Goal: Transaction & Acquisition: Purchase product/service

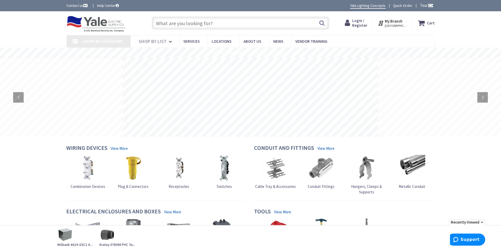
click at [198, 22] on input "text" at bounding box center [240, 23] width 177 height 13
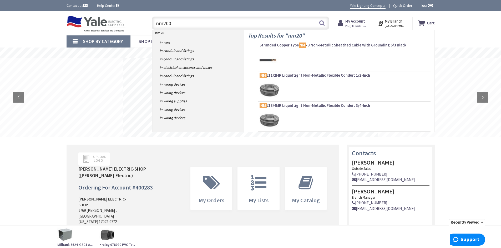
type input "nm2005"
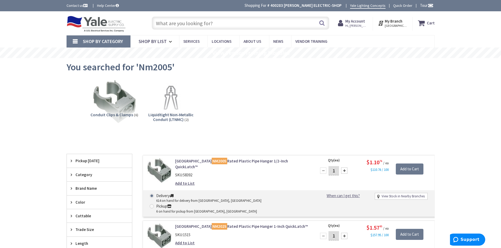
click at [184, 20] on input "text" at bounding box center [240, 23] width 177 height 13
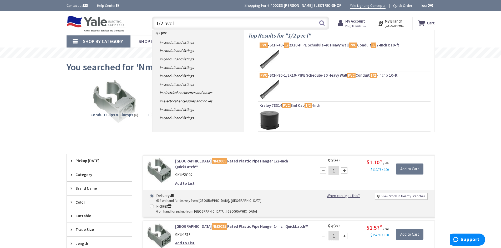
type input "1/2 pvc lb"
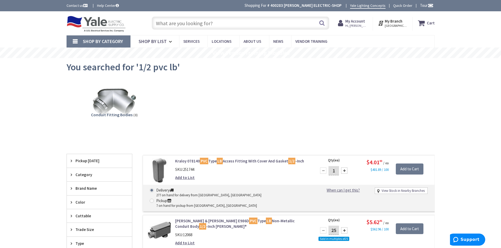
drag, startPoint x: 336, startPoint y: 172, endPoint x: 303, endPoint y: 183, distance: 34.4
click at [303, 158] on form "Kraloy 078140 PVC Type LB Access Fitting With Cover And Gasket 1/2 -Inch SKU: 2…" at bounding box center [288, 158] width 291 height 0
type input "10"
click at [410, 168] on input "Add to Cart" at bounding box center [409, 169] width 28 height 11
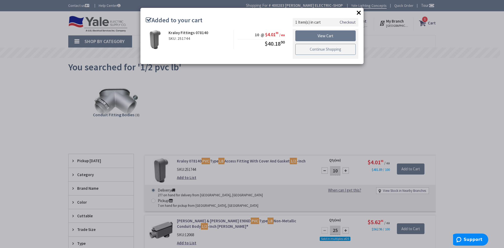
click at [323, 50] on link "Continue Shopping" at bounding box center [326, 49] width 60 height 11
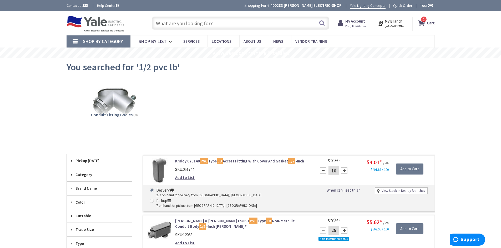
click at [279, 17] on input "text" at bounding box center [240, 23] width 177 height 13
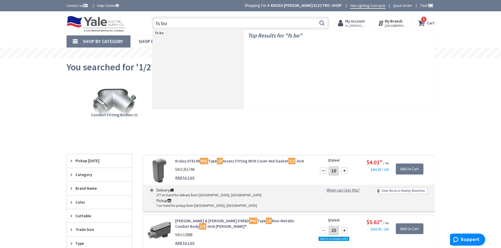
type input "fs box"
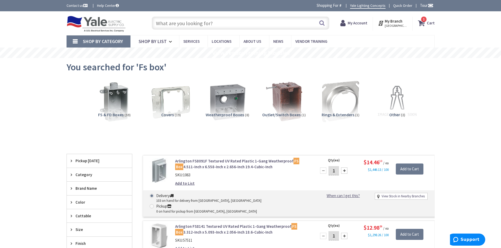
click at [189, 23] on input "text" at bounding box center [240, 23] width 177 height 13
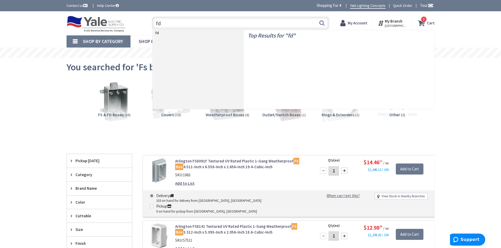
type input "fds"
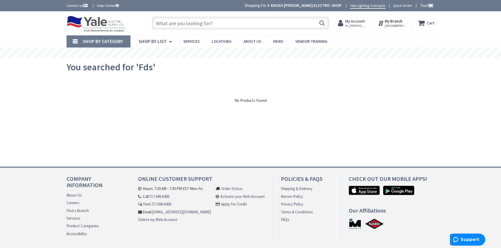
click at [185, 24] on input "text" at bounding box center [240, 23] width 177 height 13
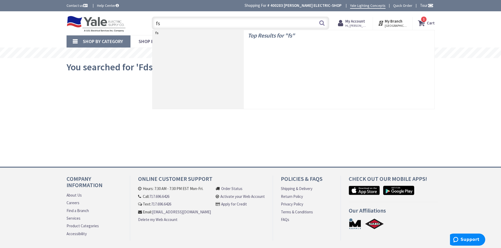
type input "fse"
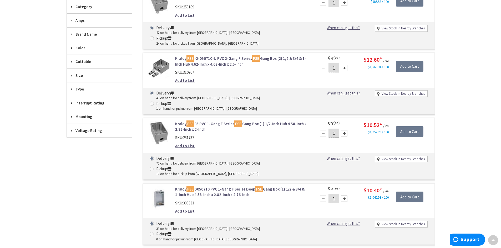
scroll to position [184, 0]
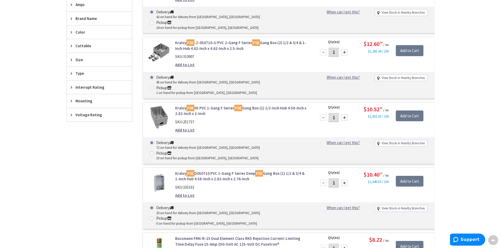
click at [337, 178] on input "1" at bounding box center [333, 182] width 11 height 9
type input "10"
click at [404, 176] on input "Add to Cart" at bounding box center [409, 181] width 28 height 11
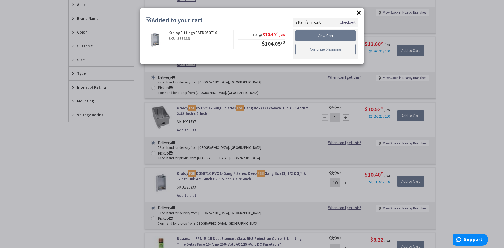
click at [318, 47] on link "Continue Shopping" at bounding box center [326, 49] width 60 height 11
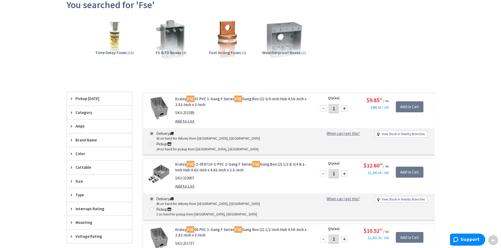
scroll to position [0, 0]
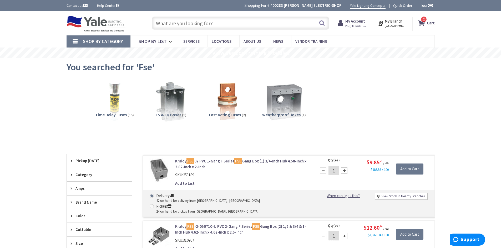
click at [159, 24] on input "text" at bounding box center [240, 23] width 177 height 13
type input "1/2" pvc conduit"
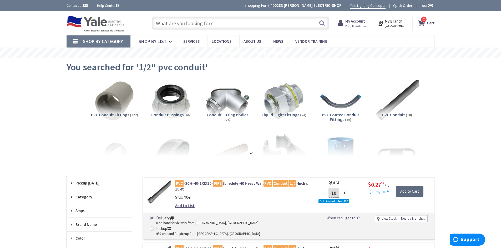
click at [413, 191] on input "Add to Cart" at bounding box center [409, 191] width 28 height 11
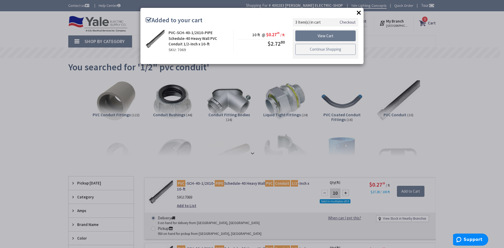
click at [304, 48] on link "Continue Shopping" at bounding box center [326, 49] width 60 height 11
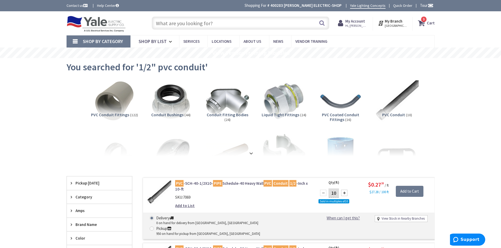
click at [204, 22] on input "text" at bounding box center [240, 23] width 177 height 13
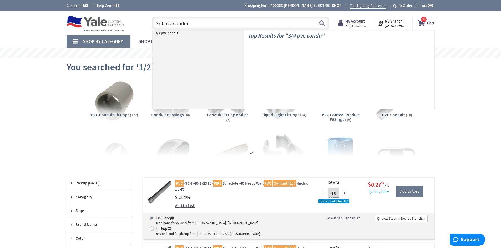
type input "3/4 pvc conduit"
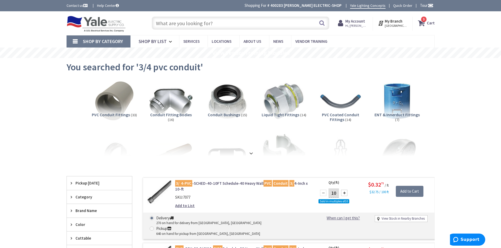
click at [424, 21] on span "3" at bounding box center [423, 19] width 2 height 4
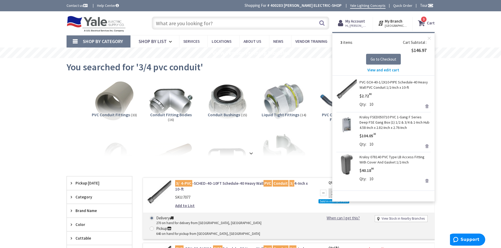
drag, startPoint x: 424, startPoint y: 21, endPoint x: 66, endPoint y: 146, distance: 378.5
click at [66, 147] on div "View Subcategories PVC Conduit Fittings (33) Conduit Fitting Bodies (16) Condui…" at bounding box center [250, 117] width 368 height 79
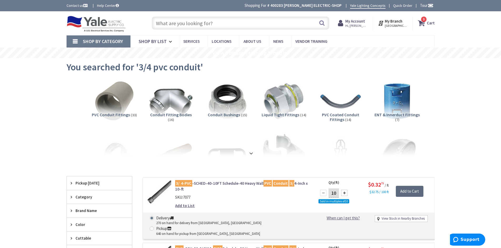
click at [411, 191] on input "Add to Cart" at bounding box center [409, 191] width 28 height 11
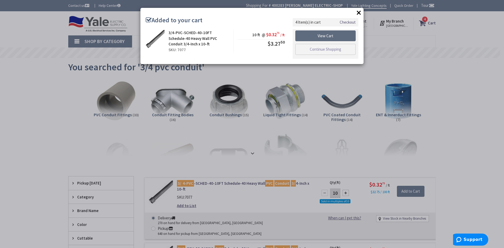
click at [322, 34] on link "View Cart" at bounding box center [326, 35] width 60 height 11
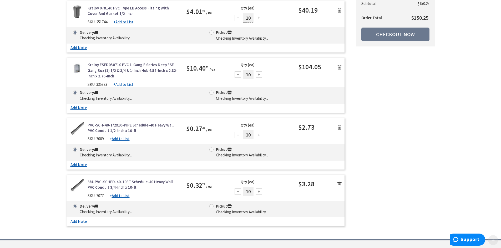
scroll to position [131, 0]
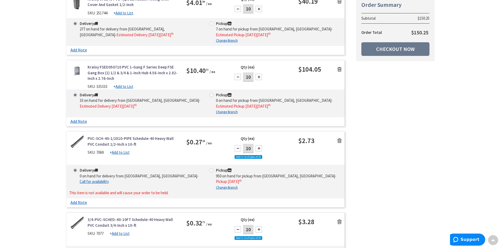
drag, startPoint x: 252, startPoint y: 149, endPoint x: 217, endPoint y: 161, distance: 36.6
click at [217, 161] on div "PVC-SCH-40-1/2X10-PIPE Schedule-40 Heavy Wall PVC Conduit 1/2-Inch x 10-ft SKU:…" at bounding box center [205, 150] width 278 height 29
type input "500"
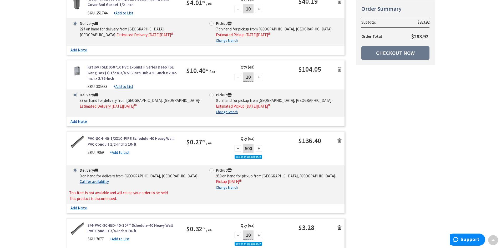
click at [388, 187] on div "Summary Order Summary Subtotal $283.92 Order Total $283.92 Checkout Now Some it…" at bounding box center [251, 120] width 376 height 343
click at [252, 231] on input "10" at bounding box center [248, 235] width 11 height 9
type input "1"
type input "500"
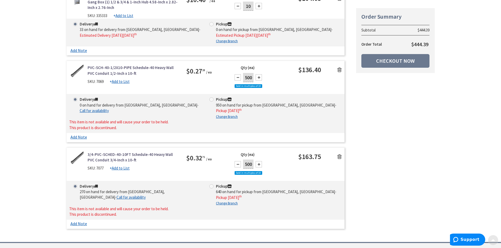
scroll to position [210, 0]
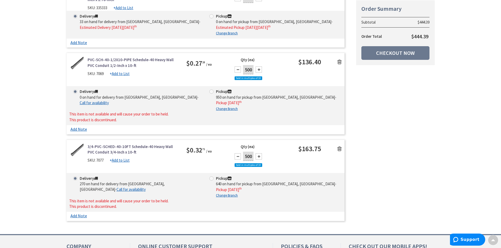
click at [339, 146] on icon at bounding box center [339, 148] width 4 height 5
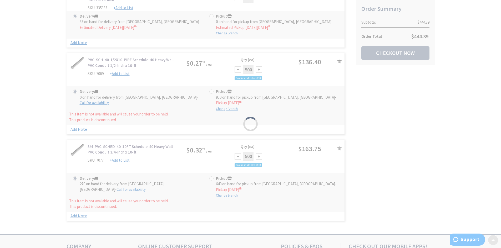
scroll to position [207, 0]
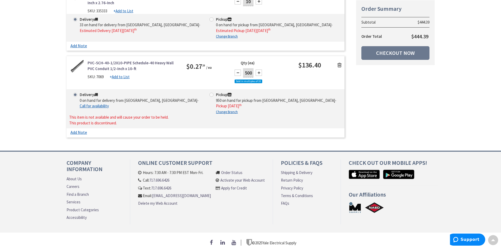
click at [339, 65] on icon at bounding box center [339, 65] width 4 height 5
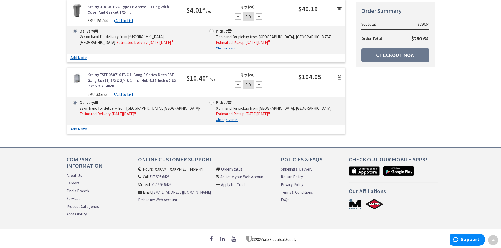
scroll to position [117, 0]
click at [392, 51] on link "Checkout Now" at bounding box center [395, 55] width 68 height 14
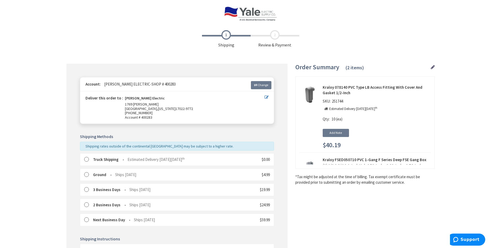
click at [83, 159] on div "Truck Shipping Estimated Delivery [DATE][DATE] $0.00" at bounding box center [177, 159] width 194 height 12
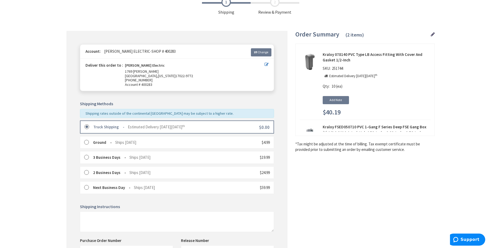
scroll to position [125, 0]
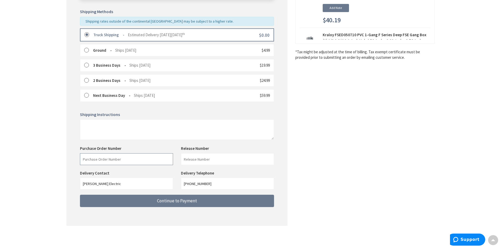
click at [92, 159] on input "text" at bounding box center [126, 159] width 93 height 12
type input "Stock"
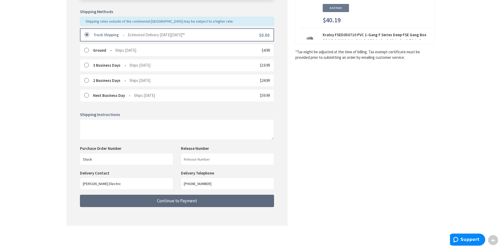
click at [164, 202] on span "Continue to Payment" at bounding box center [177, 201] width 40 height 6
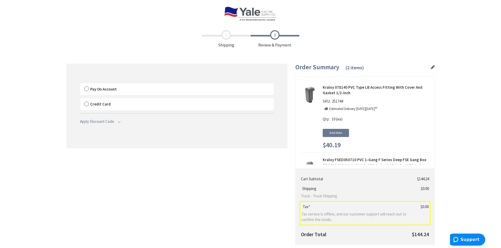
click at [87, 88] on label "Pay On Account" at bounding box center [176, 89] width 193 height 12
click at [80, 84] on input "Pay On Account" at bounding box center [80, 84] width 0 height 0
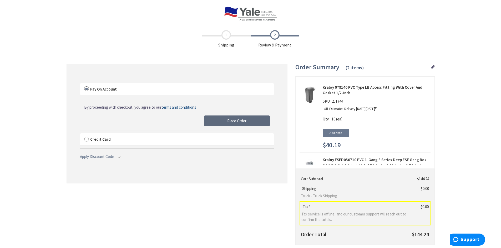
drag, startPoint x: 214, startPoint y: 120, endPoint x: 209, endPoint y: 122, distance: 6.2
click at [214, 120] on button "Place Order" at bounding box center [237, 121] width 66 height 11
